Goal: Transaction & Acquisition: Purchase product/service

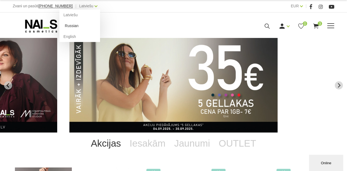
click at [70, 25] on link "Russian" at bounding box center [79, 25] width 41 height 11
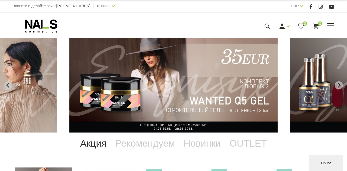
click at [315, 25] on use at bounding box center [315, 26] width 5 height 5
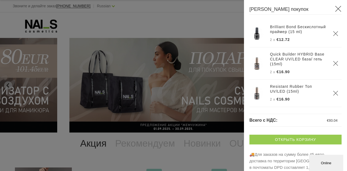
click at [271, 142] on link "Открыть корзину" at bounding box center [295, 140] width 92 height 10
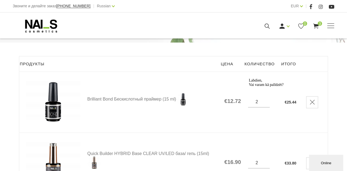
scroll to position [59, 0]
click at [56, 110] on img at bounding box center [53, 102] width 54 height 44
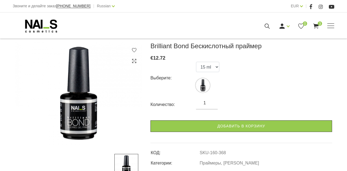
scroll to position [72, 0]
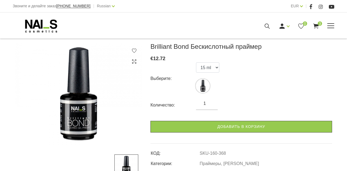
click at [317, 25] on use at bounding box center [315, 26] width 5 height 5
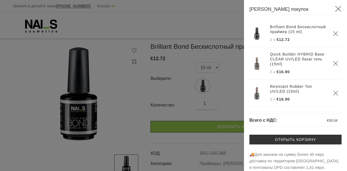
click at [255, 68] on img at bounding box center [257, 64] width 14 height 14
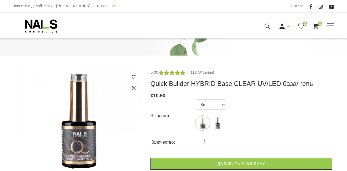
scroll to position [66, 0]
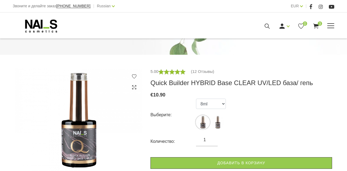
click at [316, 24] on use at bounding box center [315, 26] width 5 height 5
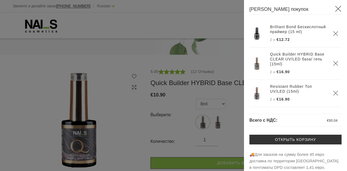
click at [255, 100] on img at bounding box center [257, 93] width 14 height 14
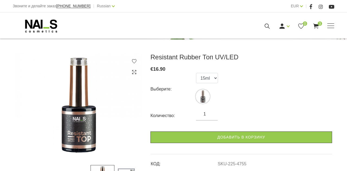
scroll to position [61, 0]
